Goal: Complete application form

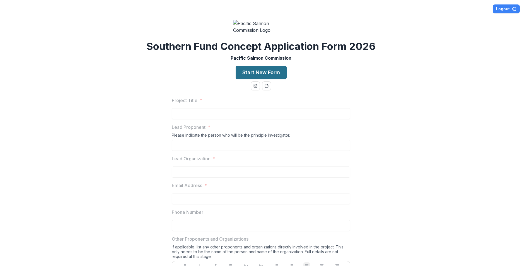
click at [275, 79] on button "Start New Form" at bounding box center [260, 72] width 51 height 13
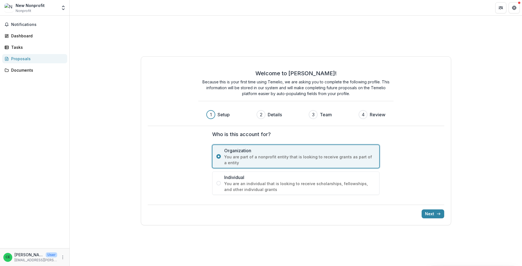
click at [275, 189] on span "You are an individual that is looking to receive scholarships, fellowships, and…" at bounding box center [299, 187] width 151 height 12
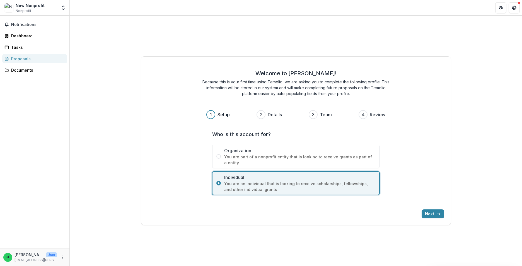
click at [305, 158] on span "You are part of a nonprofit entity that is looking to receive grants as part of…" at bounding box center [299, 160] width 151 height 12
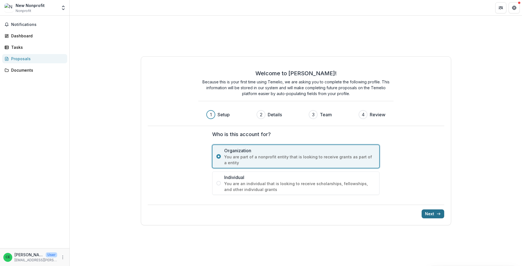
click at [430, 214] on button "Next" at bounding box center [432, 213] width 23 height 9
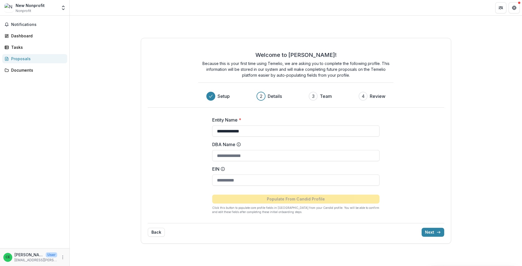
click at [307, 125] on div "**********" at bounding box center [295, 126] width 167 height 20
click at [288, 135] on input "**********" at bounding box center [295, 130] width 167 height 11
drag, startPoint x: 258, startPoint y: 136, endPoint x: 108, endPoint y: 152, distance: 150.7
click at [108, 152] on div "**********" at bounding box center [296, 141] width 452 height 250
click at [266, 96] on div "2 Details" at bounding box center [271, 96] width 30 height 9
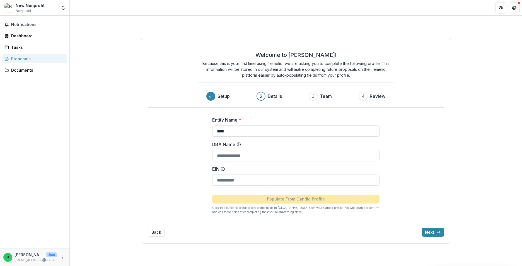
click at [319, 95] on div "3 Team" at bounding box center [322, 96] width 28 height 9
click at [313, 96] on div "3" at bounding box center [313, 96] width 3 height 7
click at [426, 183] on div "Welcome to [PERSON_NAME]! Because this is your first time using Temelio, we are…" at bounding box center [296, 141] width 310 height 206
click at [245, 132] on input "****" at bounding box center [295, 130] width 167 height 11
drag, startPoint x: 210, startPoint y: 134, endPoint x: 125, endPoint y: 123, distance: 85.4
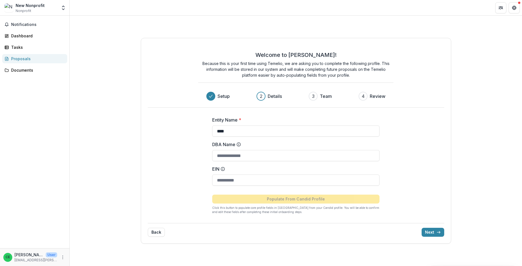
click at [115, 124] on div "Welcome to [PERSON_NAME]! Because this is your first time using Temelio, we are…" at bounding box center [296, 141] width 452 height 250
type input "*******"
click at [223, 169] on icon at bounding box center [222, 169] width 4 height 4
click at [223, 174] on input "EIN" at bounding box center [295, 179] width 167 height 11
click at [278, 138] on form "Entity Name * DBA Name EIN Populate From Candid Profile Click this button to po…" at bounding box center [295, 163] width 167 height 102
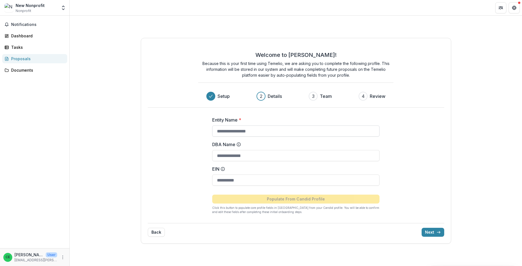
click at [278, 129] on input "Entity Name *" at bounding box center [295, 130] width 167 height 11
click at [263, 129] on input "Entity Name *" at bounding box center [295, 130] width 167 height 11
click at [64, 7] on icon "Open entity switcher" at bounding box center [63, 8] width 6 height 6
click at [16, 21] on link "Team Settings" at bounding box center [34, 21] width 67 height 9
click at [64, 6] on polyline "Open entity switcher" at bounding box center [63, 6] width 2 height 1
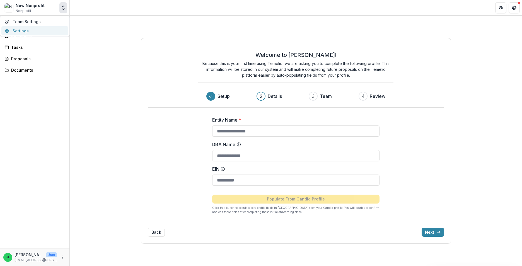
click at [21, 31] on link "Settings" at bounding box center [34, 30] width 67 height 9
click at [61, 12] on button "Open entity switcher" at bounding box center [63, 7] width 8 height 11
click at [123, 88] on div "Welcome to [PERSON_NAME]! Because this is your first time using Temelio, we are…" at bounding box center [296, 141] width 452 height 250
click at [236, 128] on input "Entity Name *" at bounding box center [295, 130] width 167 height 11
click at [62, 258] on icon "More" at bounding box center [62, 257] width 4 height 4
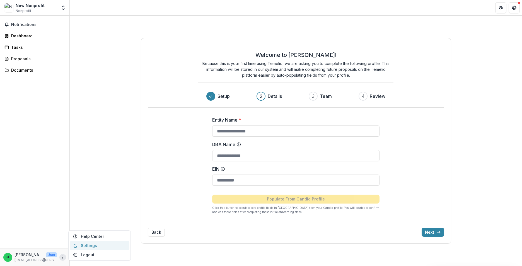
click at [96, 245] on link "Settings" at bounding box center [100, 245] width 60 height 9
click at [63, 257] on icon "More" at bounding box center [62, 257] width 4 height 4
click at [125, 143] on div "Welcome to [PERSON_NAME]! Because this is your first time using Temelio, we are…" at bounding box center [296, 141] width 452 height 250
click at [119, 110] on div "Welcome to [PERSON_NAME]! Because this is your first time using Temelio, we are…" at bounding box center [296, 141] width 452 height 250
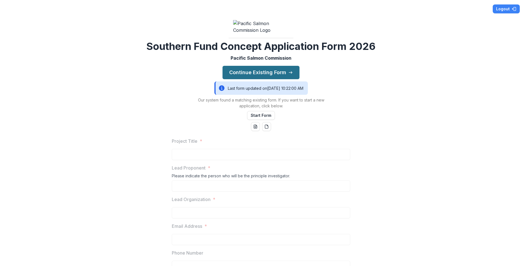
click at [288, 75] on icon "button" at bounding box center [290, 72] width 4 height 4
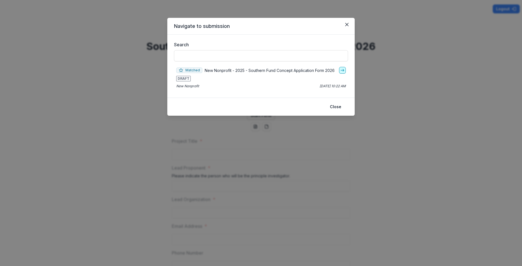
click at [344, 69] on icon "go-to" at bounding box center [342, 70] width 4 height 4
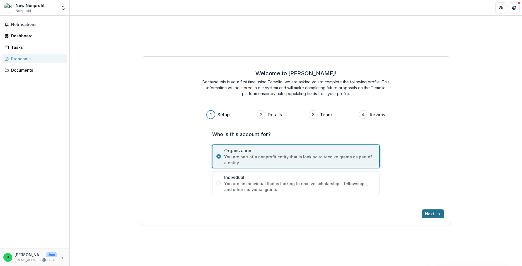
click at [426, 216] on button "Next" at bounding box center [432, 213] width 23 height 9
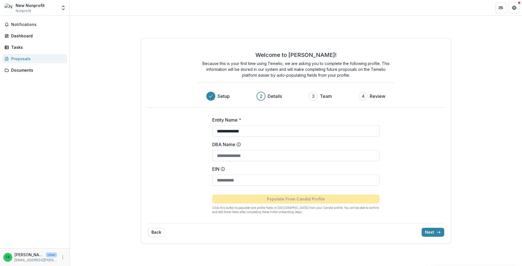
drag, startPoint x: 287, startPoint y: 132, endPoint x: 55, endPoint y: 145, distance: 232.8
click at [62, 144] on main "**********" at bounding box center [261, 141] width 522 height 250
type input "****"
click at [437, 233] on icon "submit" at bounding box center [438, 232] width 4 height 4
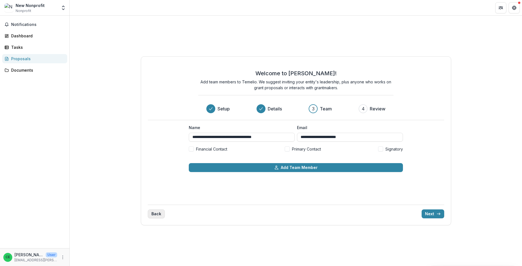
click at [154, 213] on button "Back" at bounding box center [156, 213] width 17 height 9
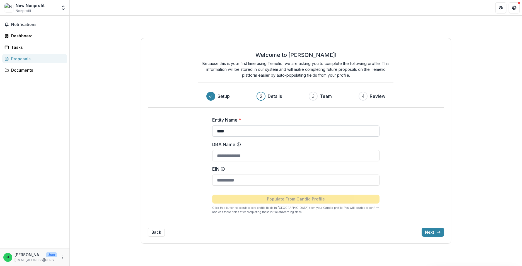
click at [242, 131] on input "****" at bounding box center [295, 130] width 167 height 11
click at [434, 233] on button "Next" at bounding box center [432, 232] width 23 height 9
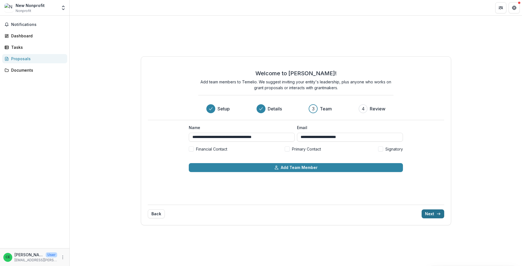
click at [434, 213] on button "Next" at bounding box center [432, 213] width 23 height 9
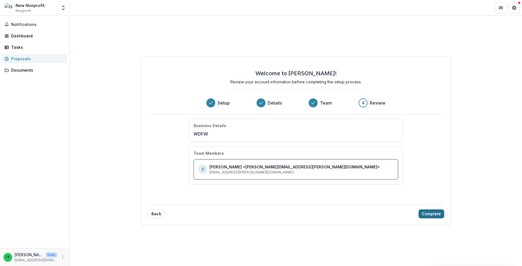
click at [432, 215] on button "Complete" at bounding box center [431, 213] width 26 height 9
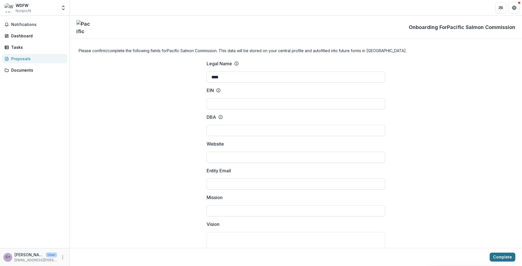
click at [505, 254] on button "Complete" at bounding box center [502, 256] width 26 height 9
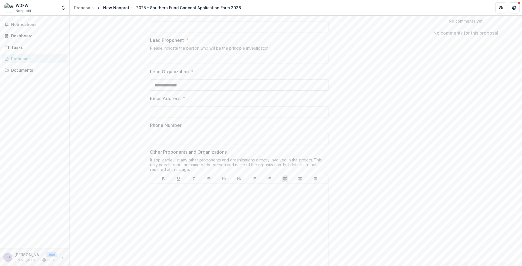
scroll to position [111, 0]
click at [218, 92] on input "**********" at bounding box center [239, 86] width 178 height 11
drag, startPoint x: 216, startPoint y: 129, endPoint x: -7, endPoint y: 128, distance: 222.9
click at [0, 128] on html "**********" at bounding box center [261, 133] width 522 height 266
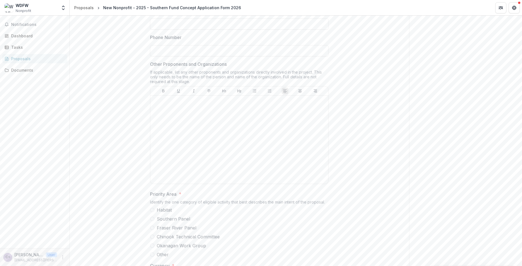
scroll to position [167, 0]
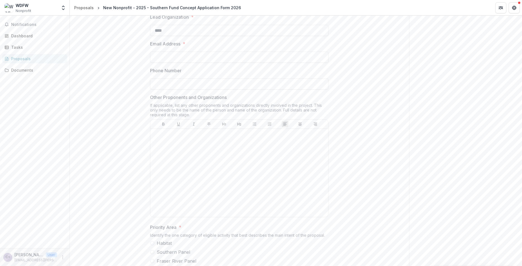
type input "****"
drag, startPoint x: 183, startPoint y: 200, endPoint x: 189, endPoint y: 198, distance: 6.3
click at [183, 199] on div at bounding box center [238, 173] width 173 height 84
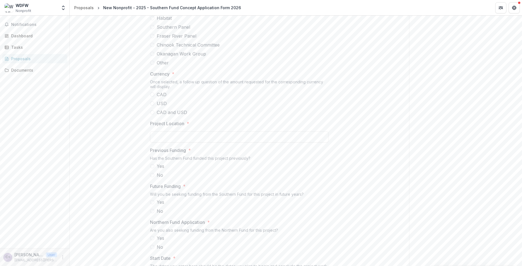
scroll to position [390, 0]
click at [180, 32] on span "Southern Panel" at bounding box center [173, 29] width 33 height 7
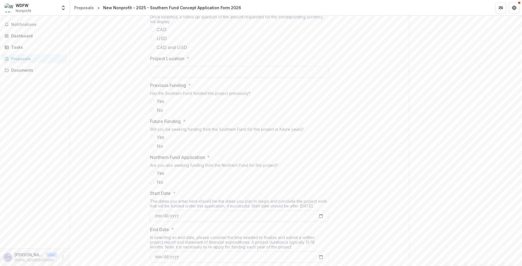
scroll to position [474, 0]
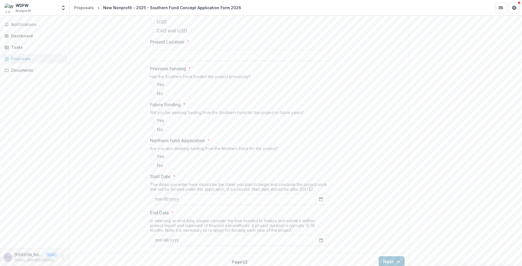
click at [160, 25] on span "USD" at bounding box center [162, 21] width 10 height 7
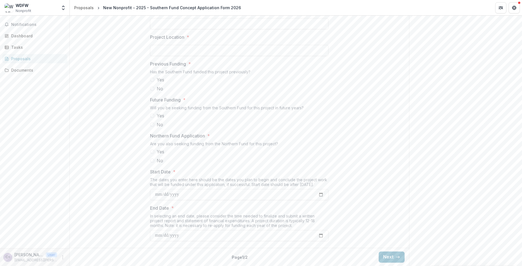
scroll to position [548, 0]
click at [390, 259] on button "Next" at bounding box center [391, 256] width 26 height 11
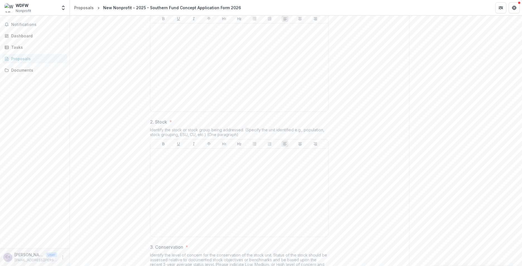
scroll to position [139, 0]
